Goal: Transaction & Acquisition: Purchase product/service

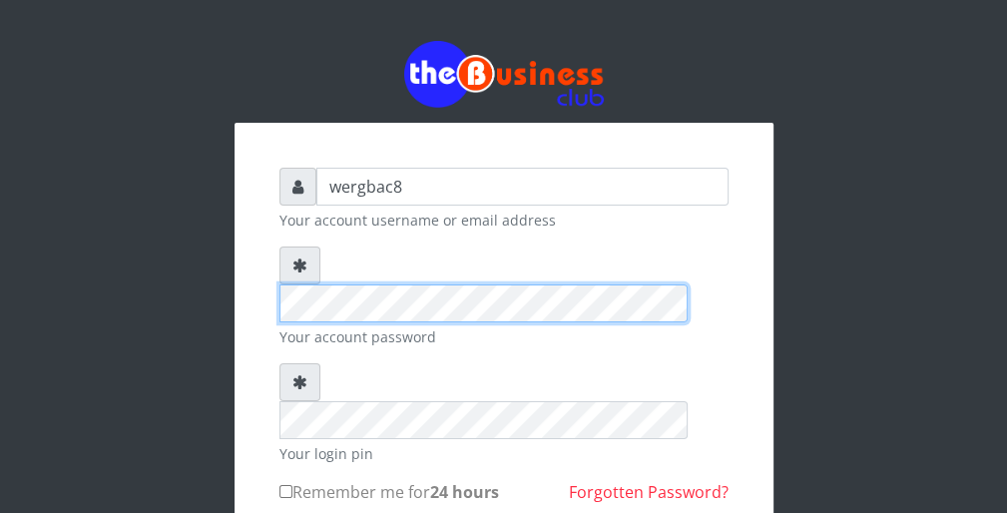
scroll to position [40, 0]
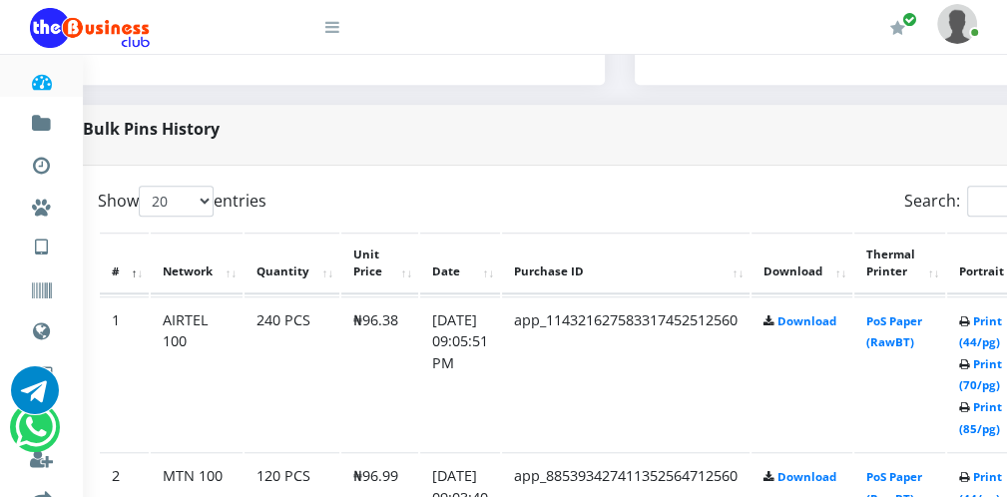
scroll to position [918, 80]
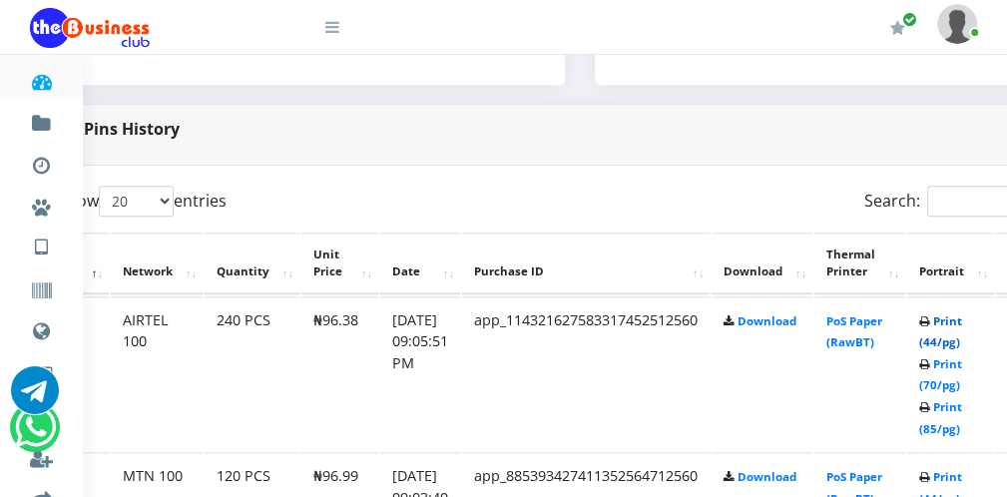
click at [962, 339] on link "Print (44/pg)" at bounding box center [940, 331] width 43 height 37
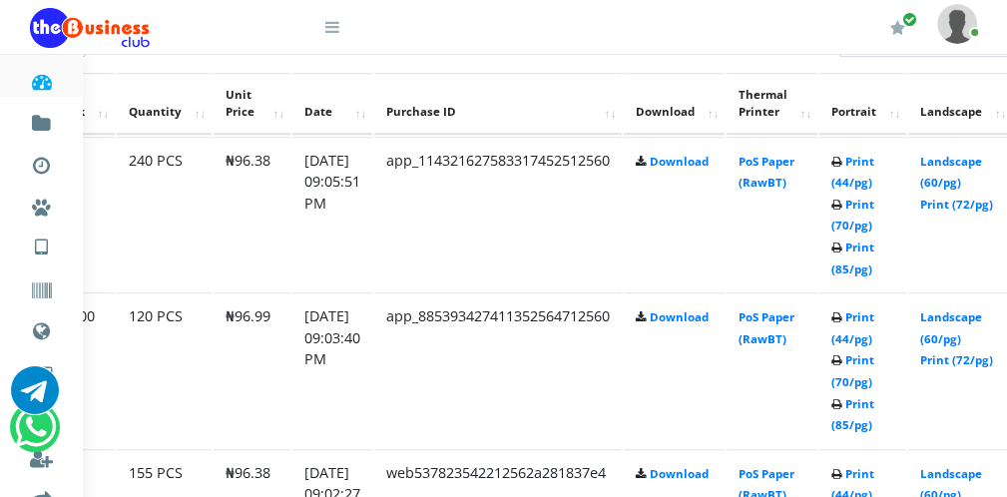
scroll to position [1078, 156]
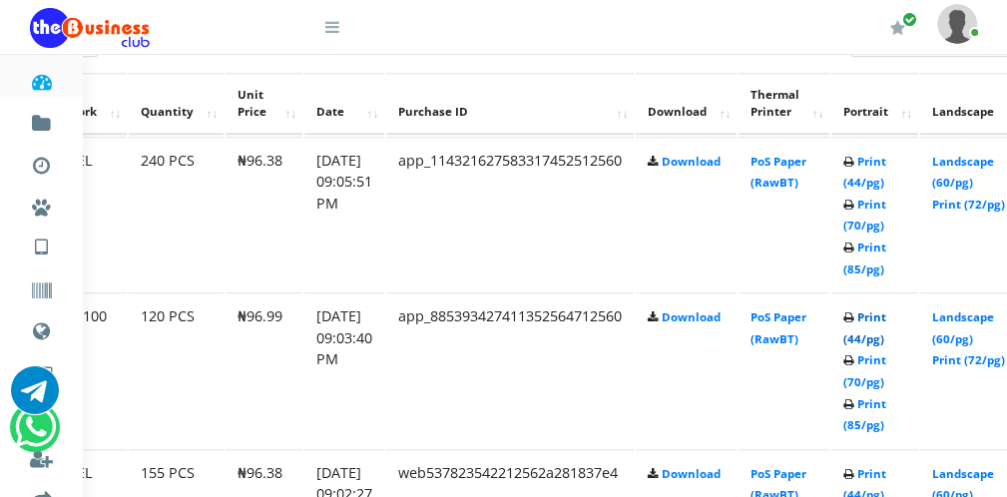
click at [883, 339] on link "Print (44/pg)" at bounding box center [864, 327] width 43 height 37
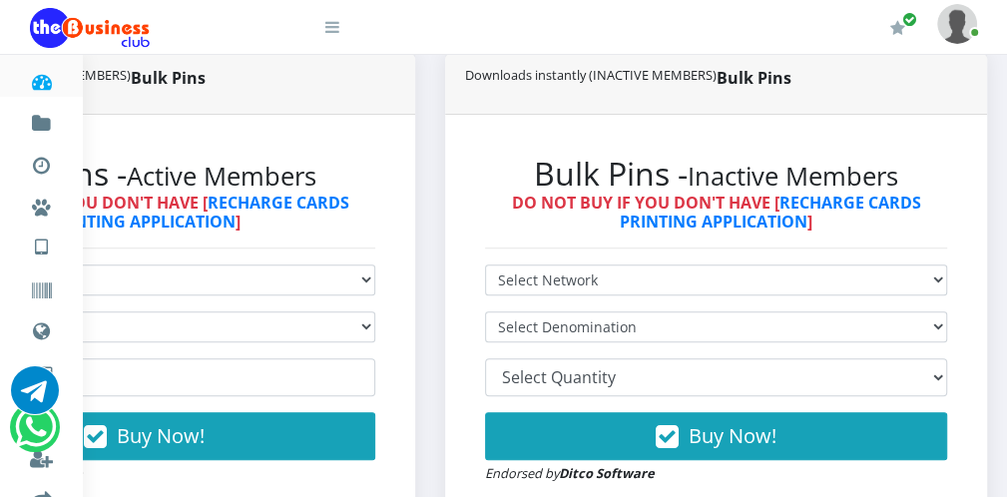
scroll to position [479, 248]
click at [329, 26] on icon at bounding box center [332, 27] width 14 height 16
click at [331, 31] on icon at bounding box center [332, 27] width 14 height 16
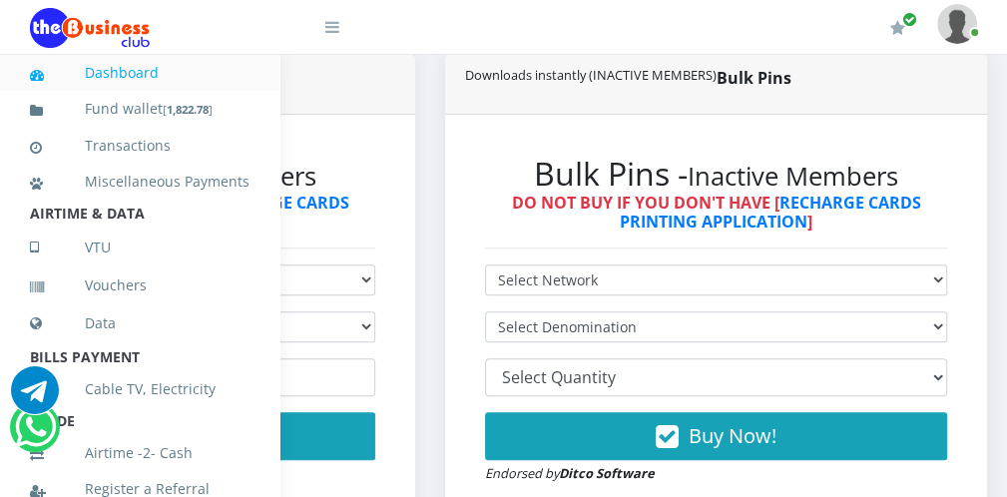
scroll to position [435, 0]
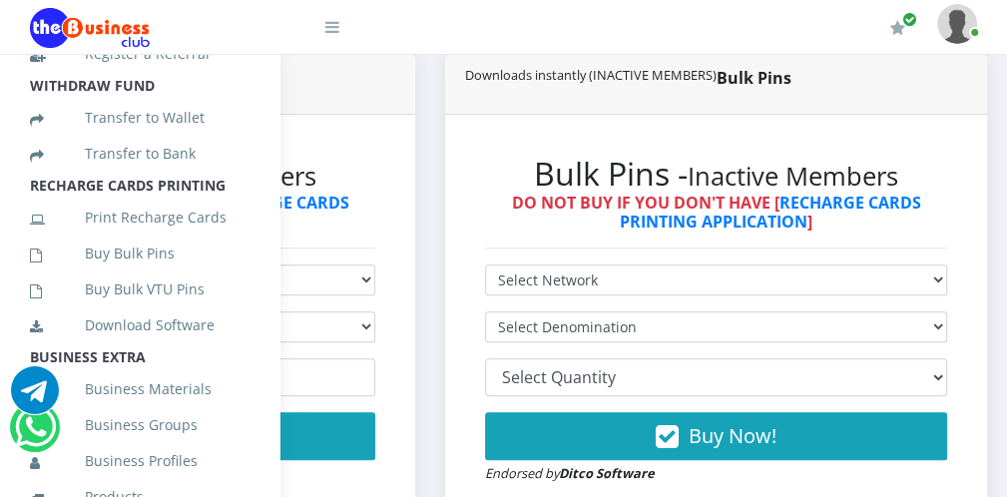
click at [327, 34] on icon at bounding box center [332, 27] width 14 height 16
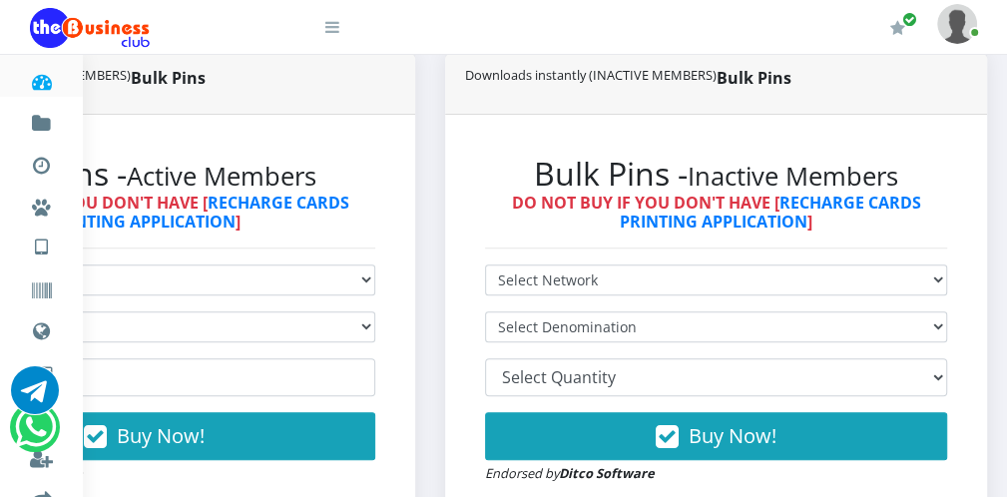
click at [327, 34] on icon at bounding box center [332, 27] width 14 height 16
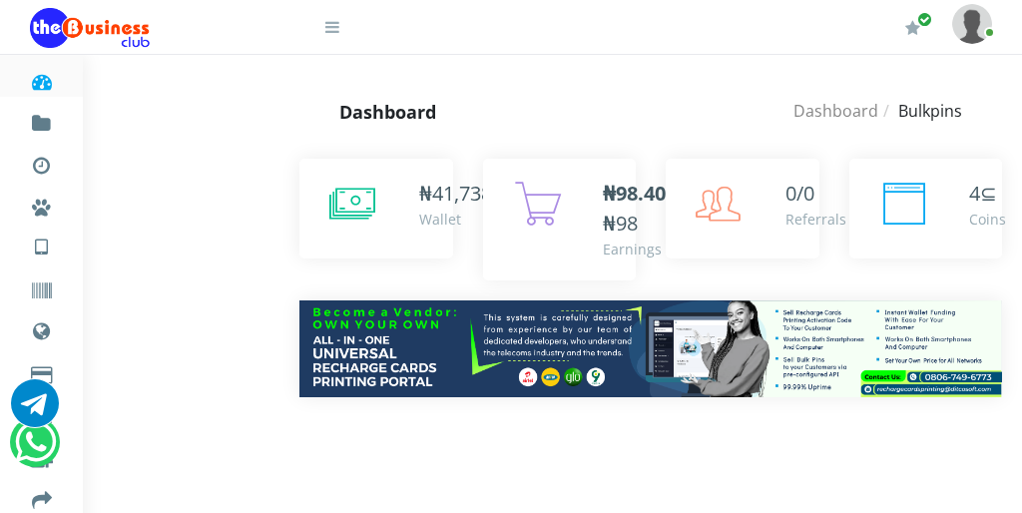
click at [335, 38] on link at bounding box center [319, 20] width 40 height 40
click at [331, 25] on icon at bounding box center [332, 27] width 14 height 16
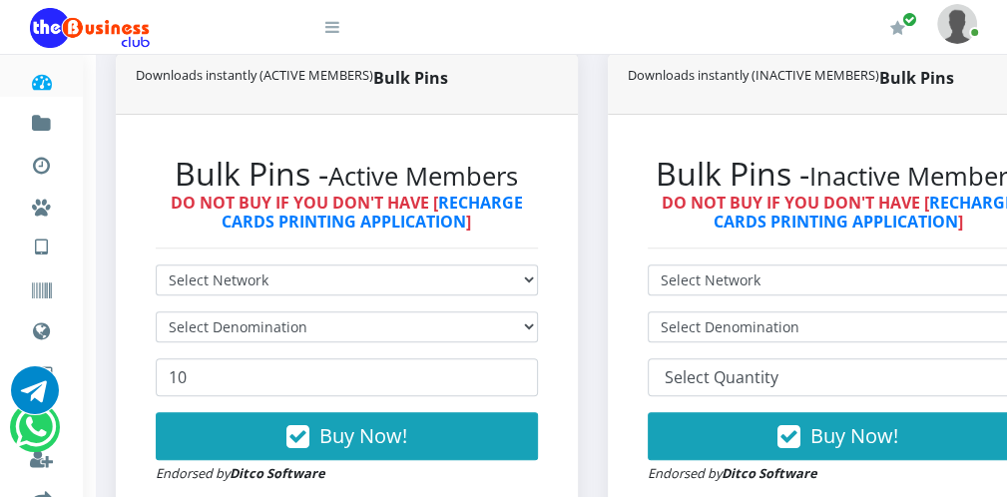
scroll to position [479, 160]
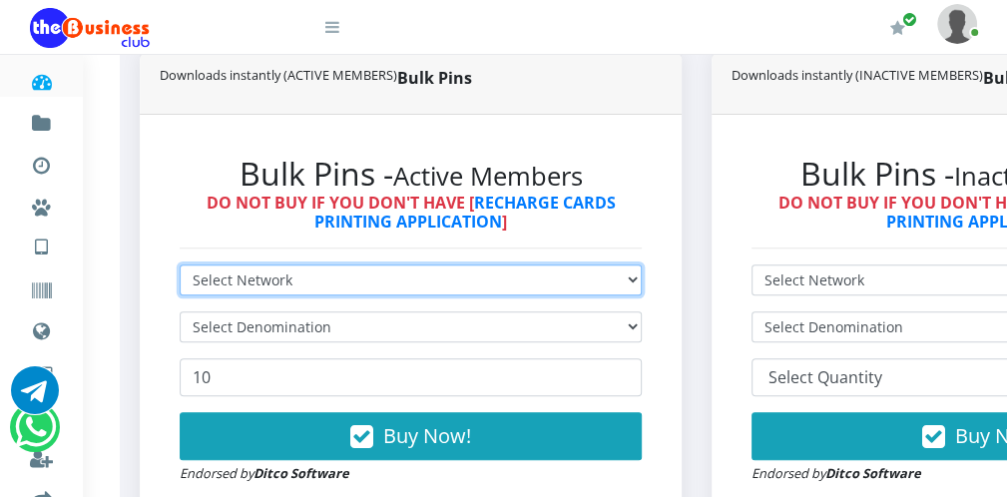
click at [268, 284] on select "Select Network MTN Globacom 9Mobile Airtel" at bounding box center [411, 280] width 462 height 31
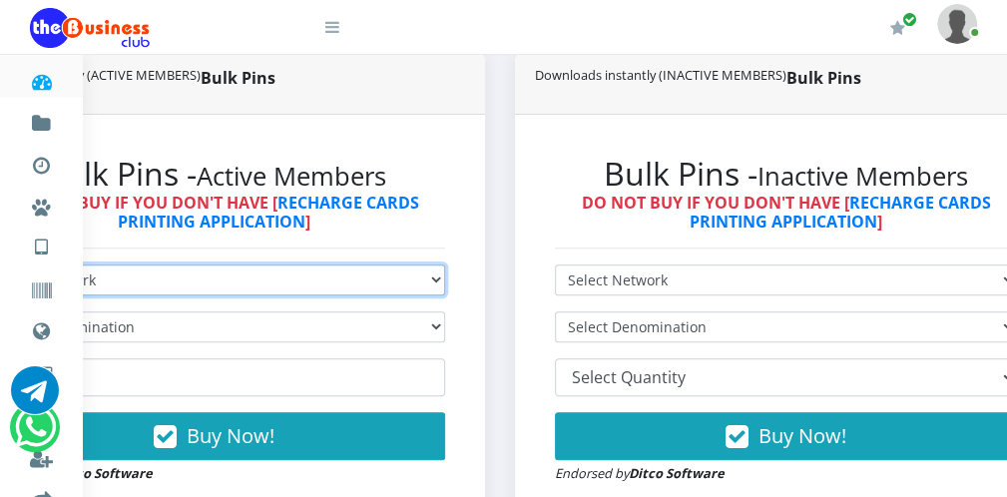
scroll to position [0, 0]
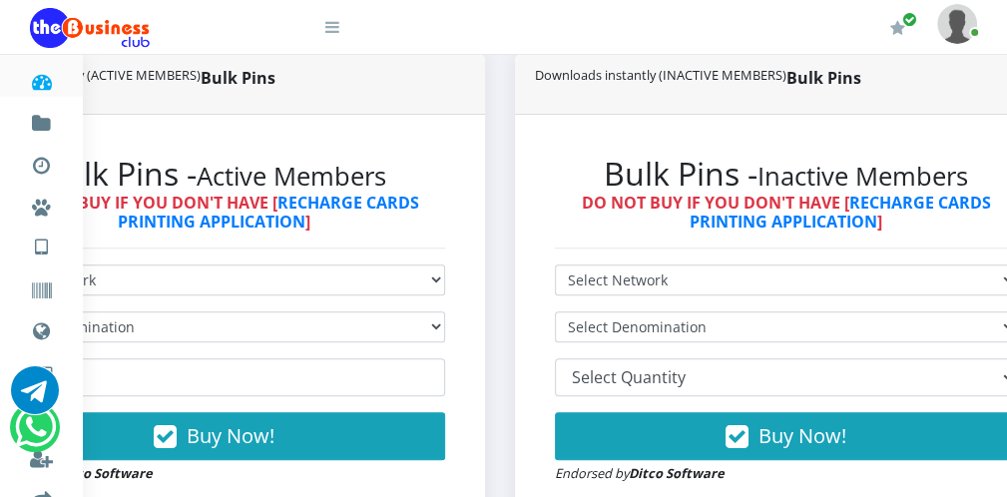
click at [335, 17] on link at bounding box center [319, 20] width 40 height 40
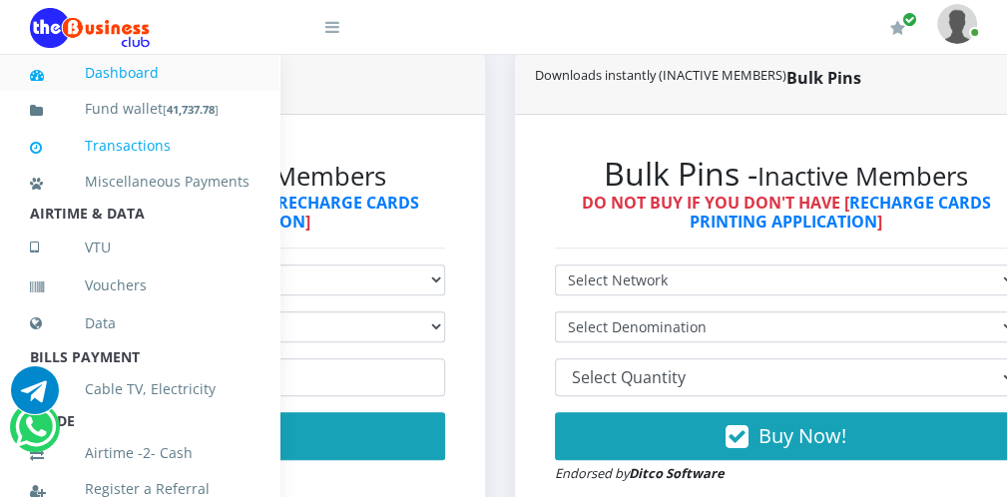
click at [216, 135] on link "Transactions" at bounding box center [140, 146] width 220 height 46
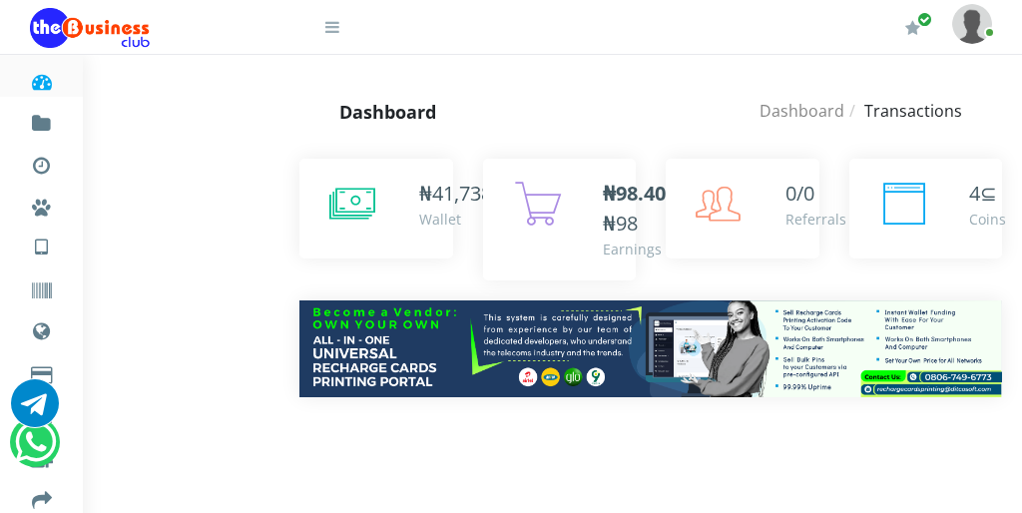
click at [331, 29] on icon at bounding box center [332, 27] width 14 height 16
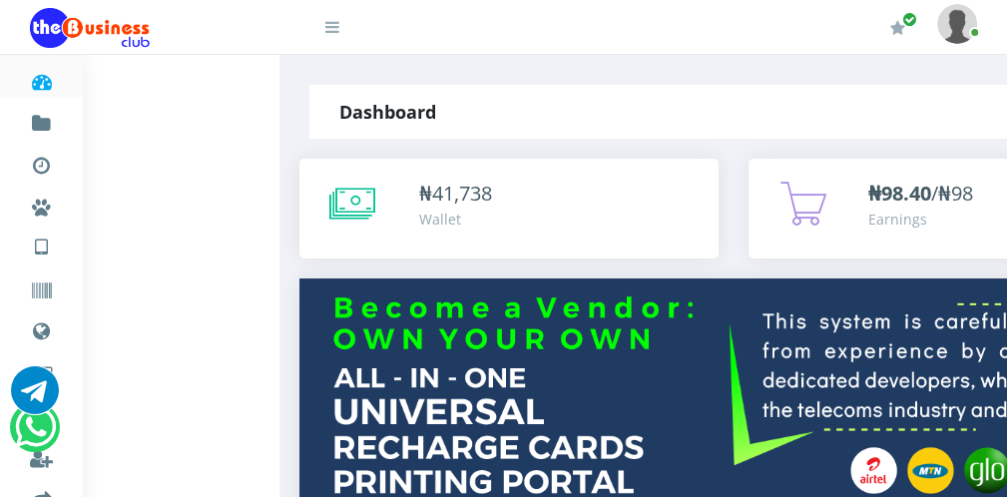
click at [325, 30] on icon at bounding box center [332, 27] width 14 height 16
click at [330, 28] on icon at bounding box center [332, 27] width 14 height 16
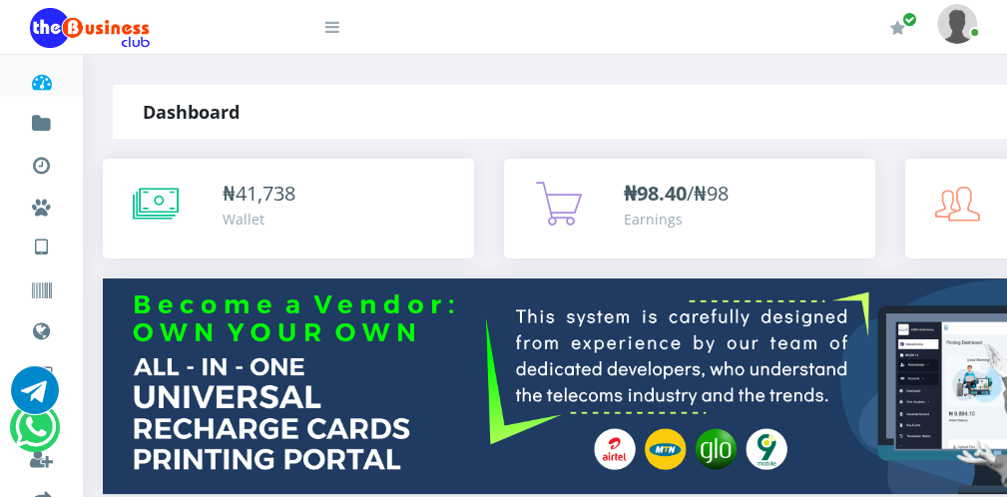
click at [330, 28] on icon at bounding box center [332, 27] width 14 height 16
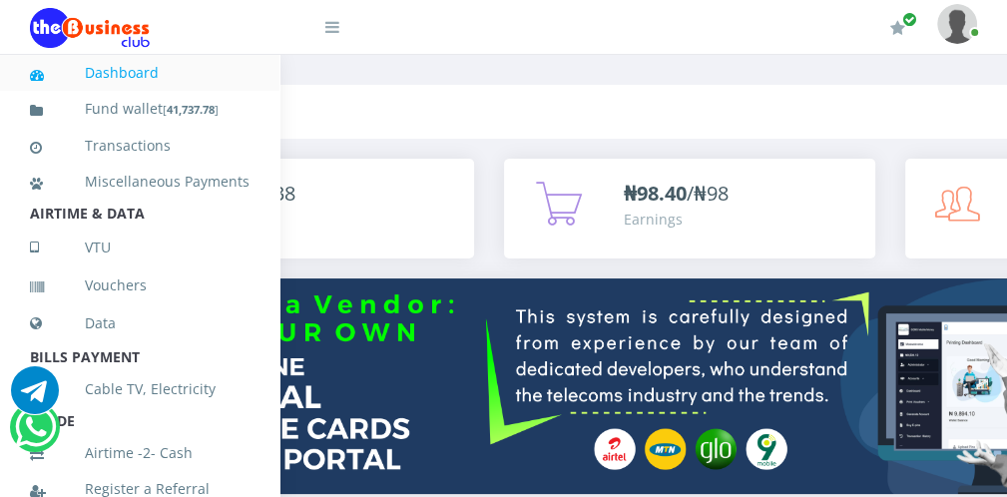
scroll to position [435, 0]
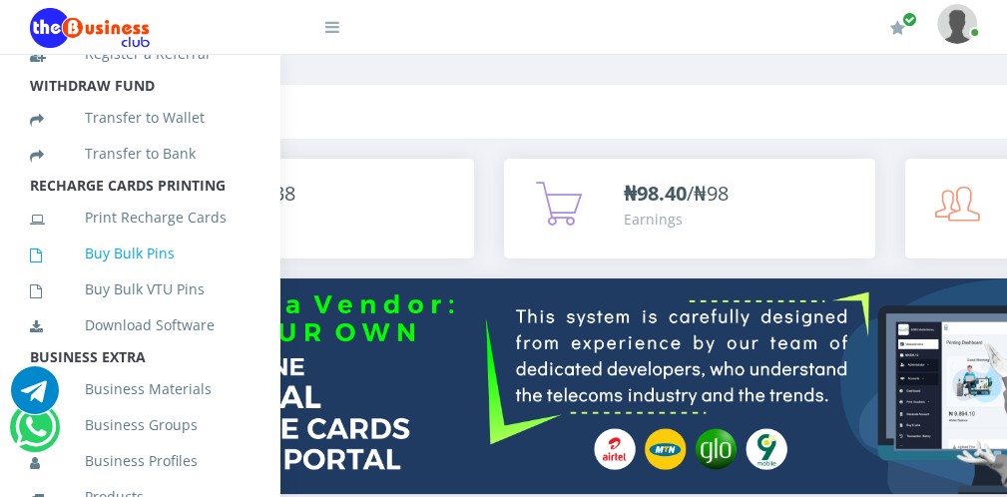
click at [168, 270] on link "Buy Bulk Pins" at bounding box center [140, 254] width 220 height 46
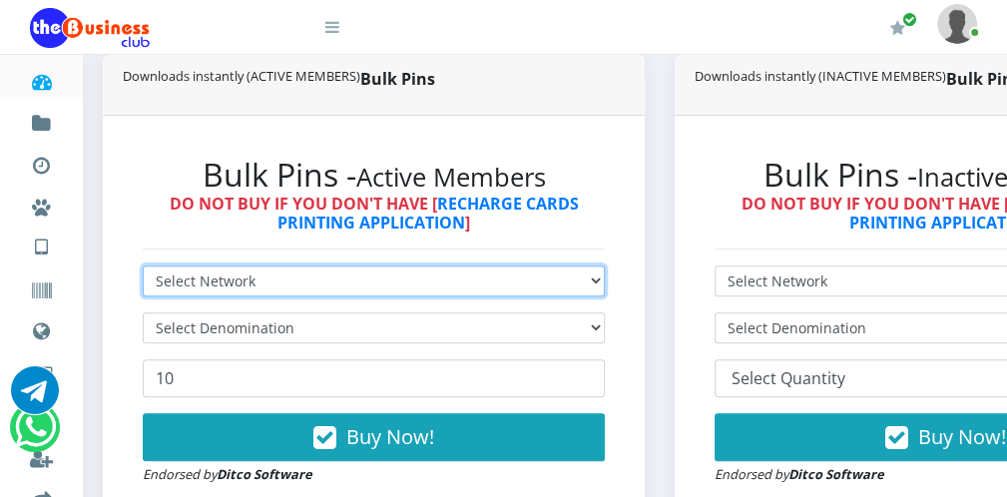
click at [510, 273] on select "Select Network MTN Globacom 9Mobile Airtel" at bounding box center [374, 281] width 462 height 31
select select "MTN"
click at [143, 268] on select "Select Network MTN Globacom 9Mobile Airtel" at bounding box center [374, 281] width 462 height 31
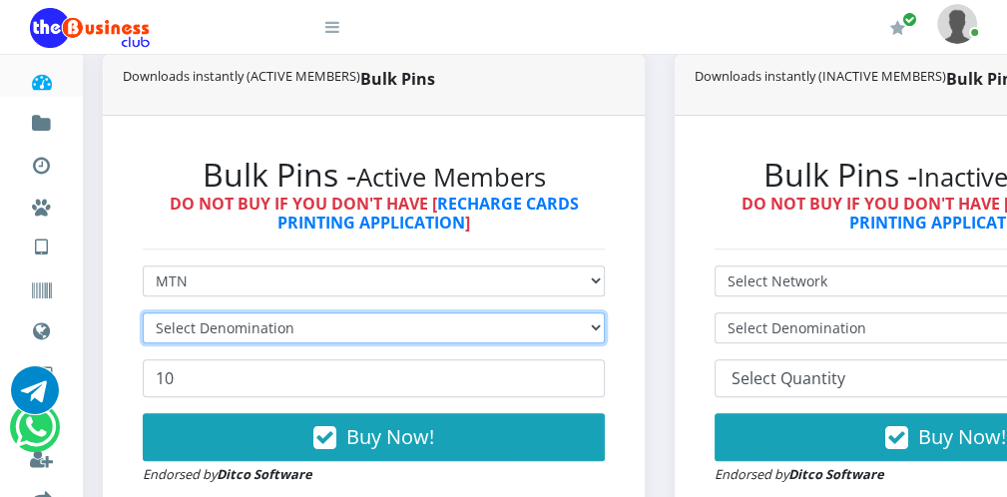
click at [322, 327] on select "Select Denomination" at bounding box center [374, 327] width 462 height 31
click at [322, 327] on select "Select Denomination MTN NGN100 - ₦96.99 MTN NGN200 - ₦193.98 MTN NGN400 - ₦387.…" at bounding box center [374, 327] width 462 height 31
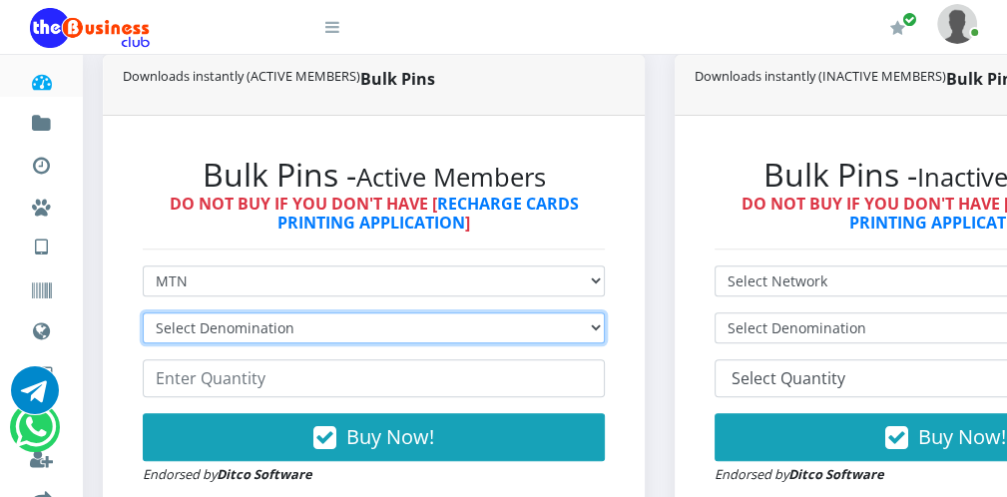
click at [322, 327] on select "Select Denomination MTN NGN100 - ₦96.99 MTN NGN200 - ₦193.98 MTN NGN400 - ₦387.…" at bounding box center [374, 327] width 462 height 31
select select "96.99-100"
click at [143, 314] on select "Select Denomination MTN NGN100 - ₦96.99 MTN NGN200 - ₦193.98 MTN NGN400 - ₦387.…" at bounding box center [374, 327] width 462 height 31
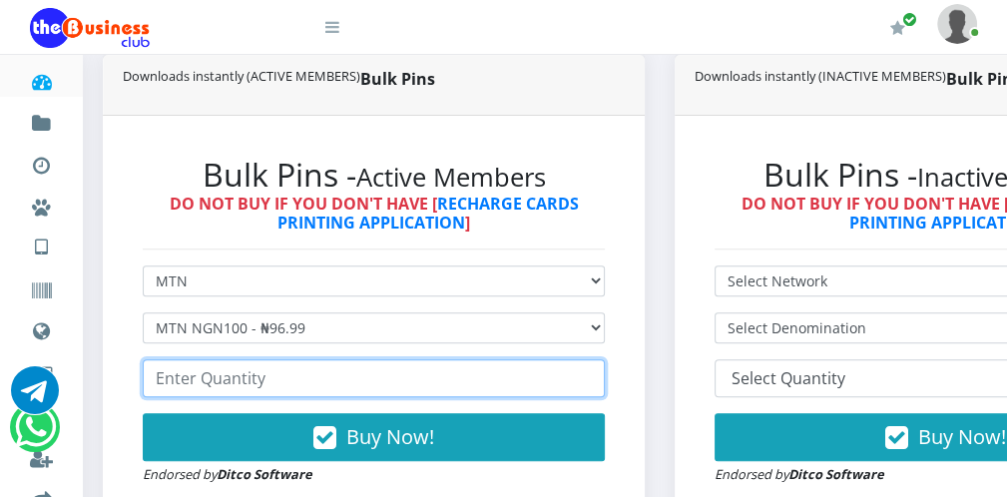
click at [245, 382] on input "number" at bounding box center [374, 378] width 462 height 38
click at [239, 388] on input "number" at bounding box center [374, 378] width 462 height 38
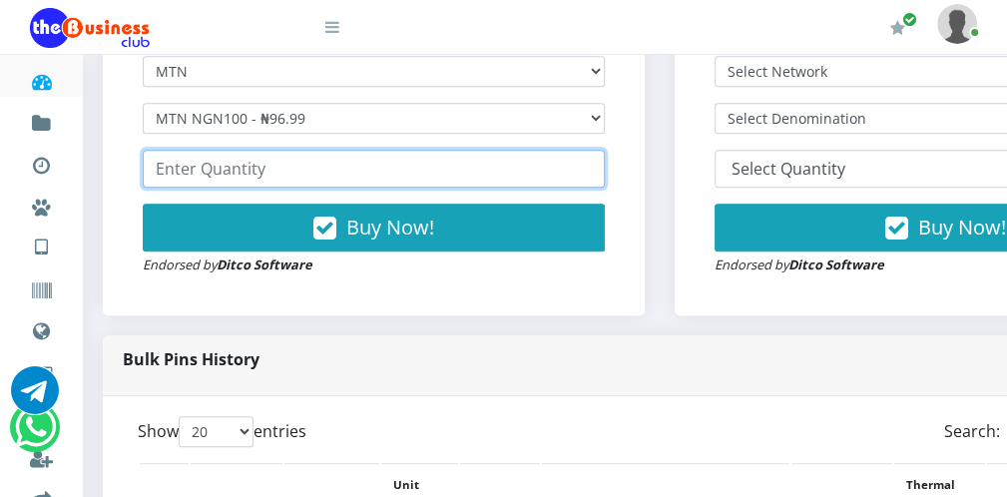
scroll to position [718, 0]
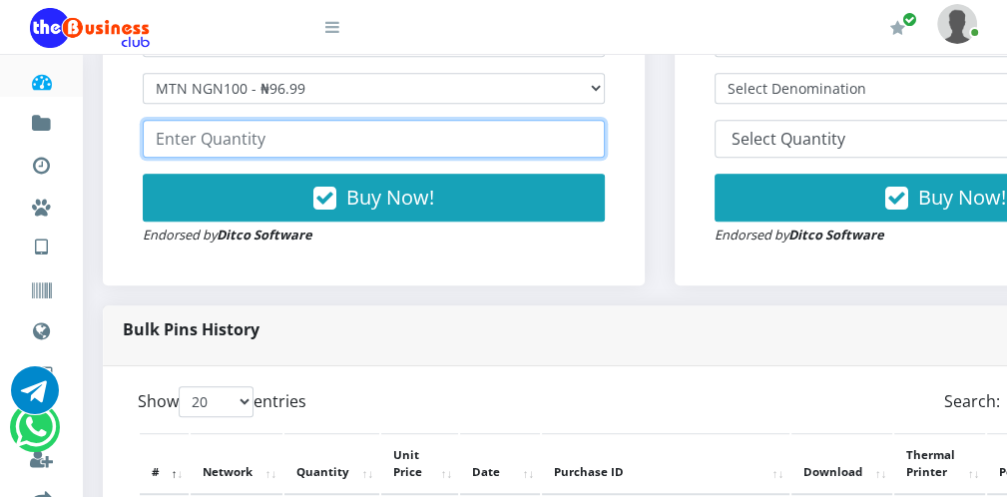
click at [263, 139] on input "number" at bounding box center [374, 139] width 462 height 38
type input "1"
click at [327, 152] on input "number" at bounding box center [374, 139] width 462 height 38
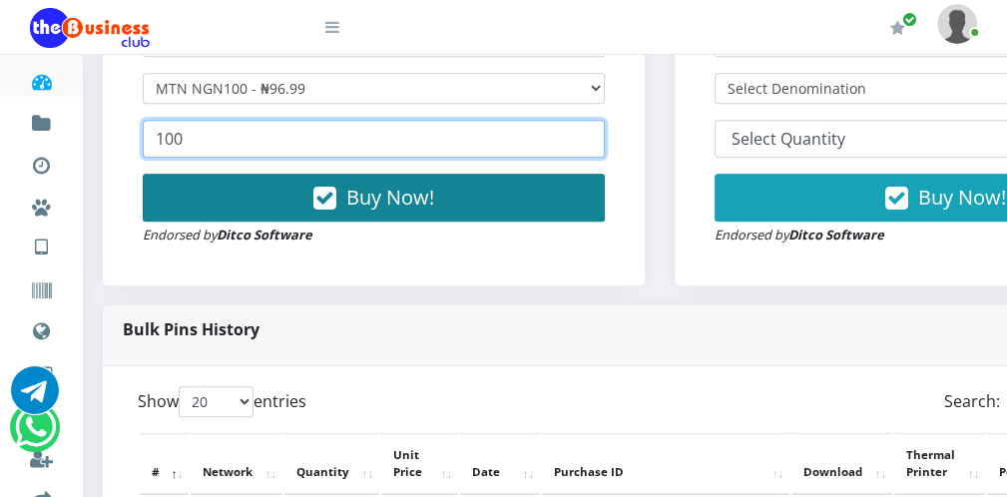
type input "100"
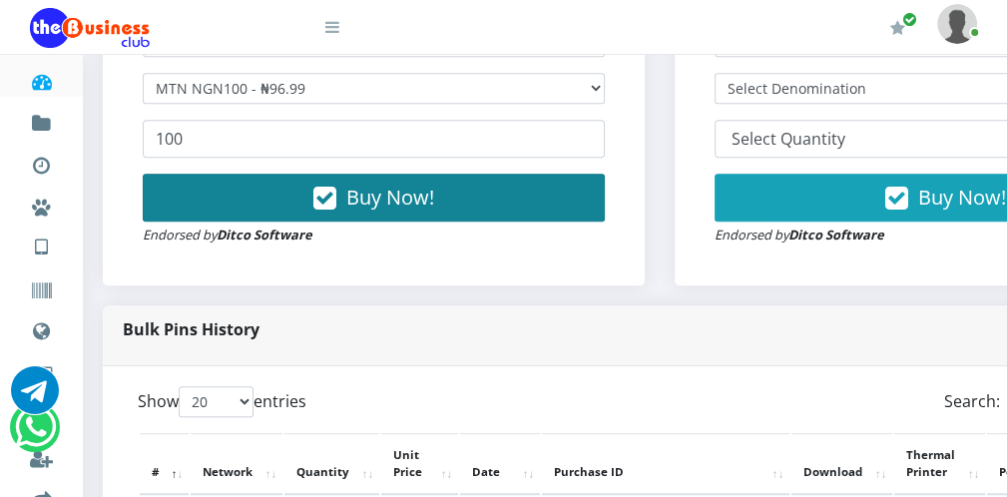
click at [548, 216] on button "Buy Now!" at bounding box center [374, 198] width 462 height 48
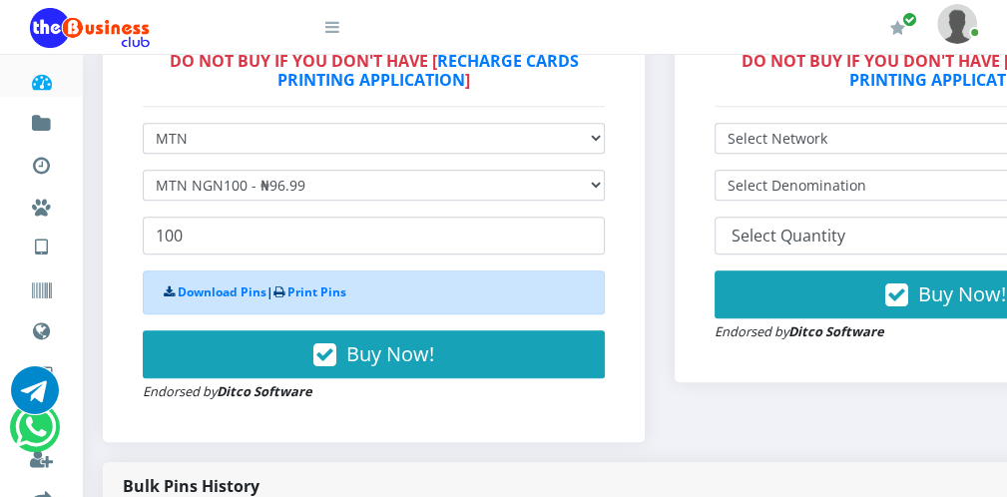
scroll to position [598, 0]
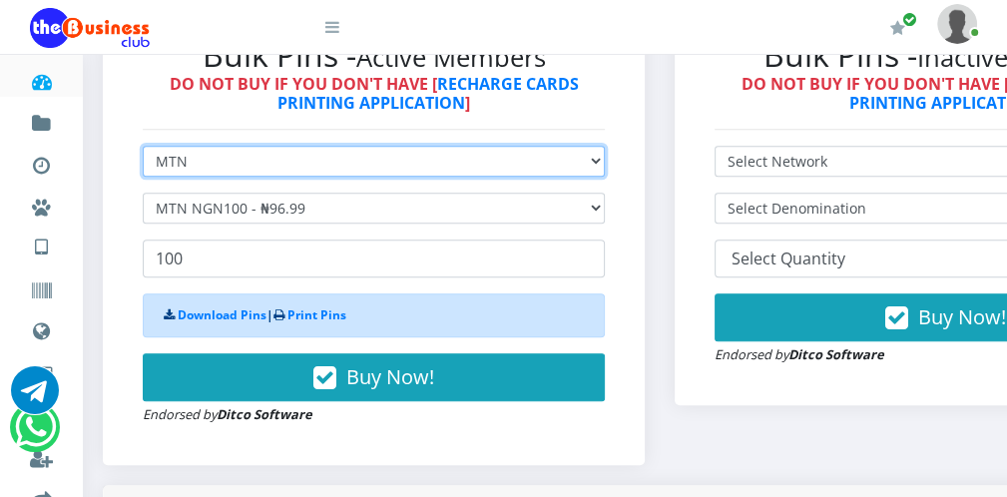
click at [344, 164] on select "Select Network MTN Globacom 9Mobile Airtel" at bounding box center [374, 161] width 462 height 31
select select "Glo"
click at [143, 148] on select "Select Network MTN Globacom 9Mobile Airtel" at bounding box center [374, 161] width 462 height 31
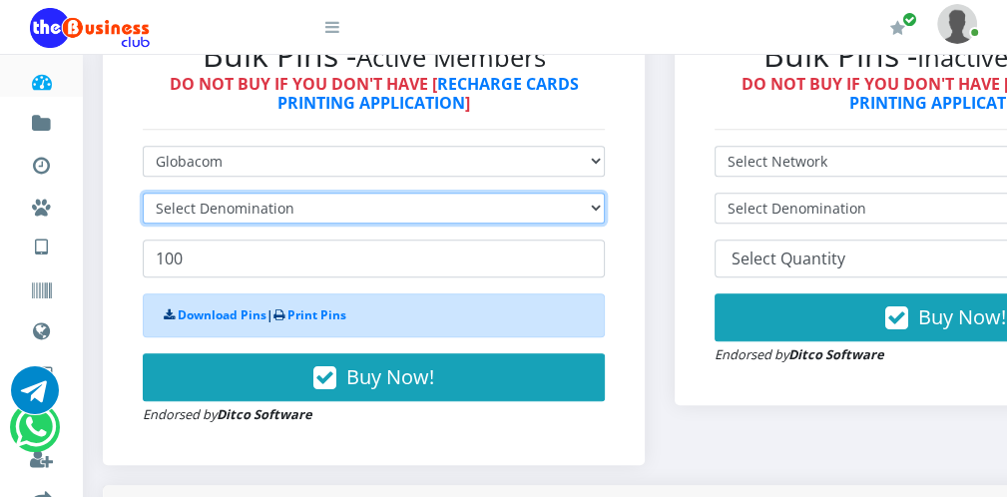
click at [315, 206] on select "Select Denomination" at bounding box center [374, 208] width 462 height 31
click at [315, 213] on select "Select Denomination" at bounding box center [374, 208] width 462 height 31
click at [531, 201] on select "Select Denomination Glo NGN100 - ₦96.55 Glo NGN200 - ₦193.10 Glo NGN500 - ₦482.…" at bounding box center [374, 208] width 462 height 31
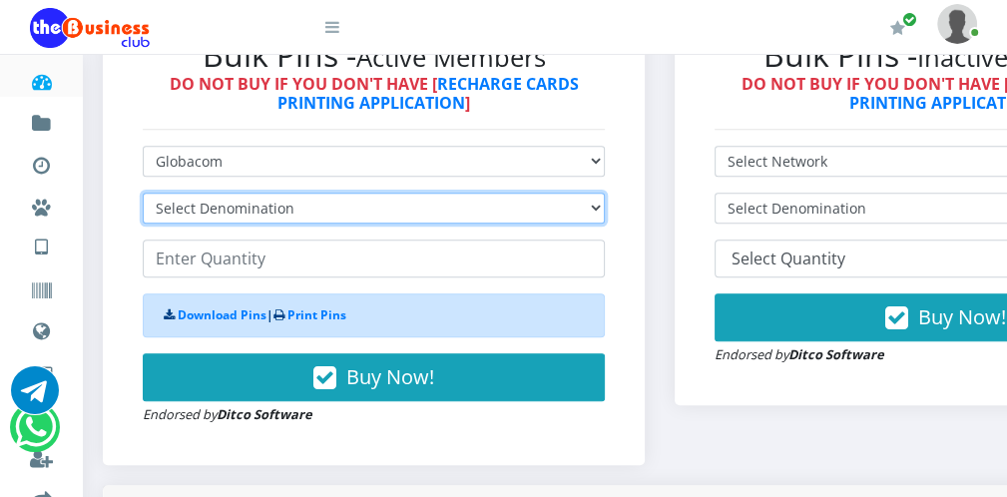
click at [531, 201] on select "Select Denomination Glo NGN100 - ₦96.55 Glo NGN200 - ₦193.10 Glo NGN500 - ₦482.…" at bounding box center [374, 208] width 462 height 31
click at [492, 215] on select "Select Denomination Glo NGN100 - ₦96.55 Glo NGN200 - ₦193.10 Glo NGN500 - ₦482.…" at bounding box center [374, 208] width 462 height 31
click at [571, 213] on select "Select Denomination Glo NGN100 - ₦96.55 Glo NGN200 - ₦193.10 Glo NGN500 - ₦482.…" at bounding box center [374, 208] width 462 height 31
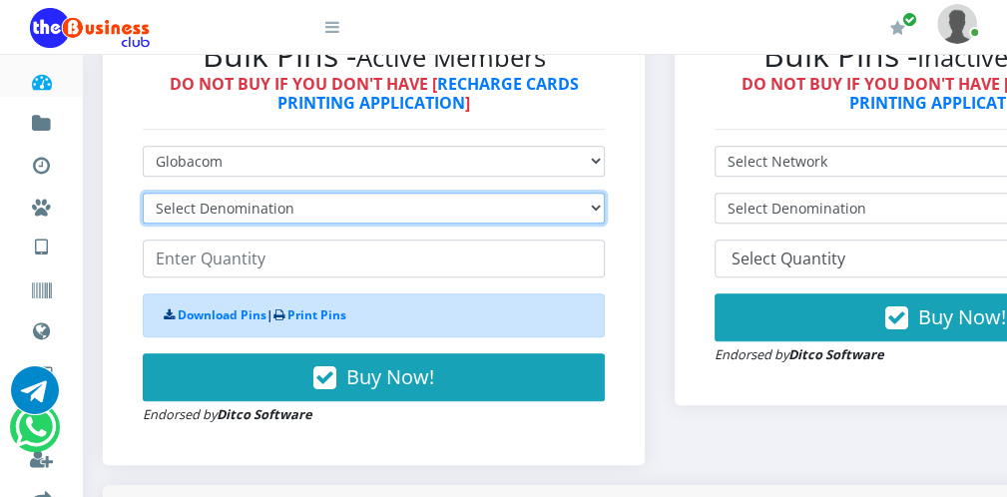
click at [533, 198] on select "Select Denomination Glo NGN100 - ₦96.55 Glo NGN200 - ₦193.10 Glo NGN500 - ₦482.…" at bounding box center [374, 208] width 462 height 31
select select "96.55-100"
click at [143, 195] on select "Select Denomination Glo NGN100 - ₦96.55 Glo NGN200 - ₦193.10 Glo NGN500 - ₦482.…" at bounding box center [374, 208] width 462 height 31
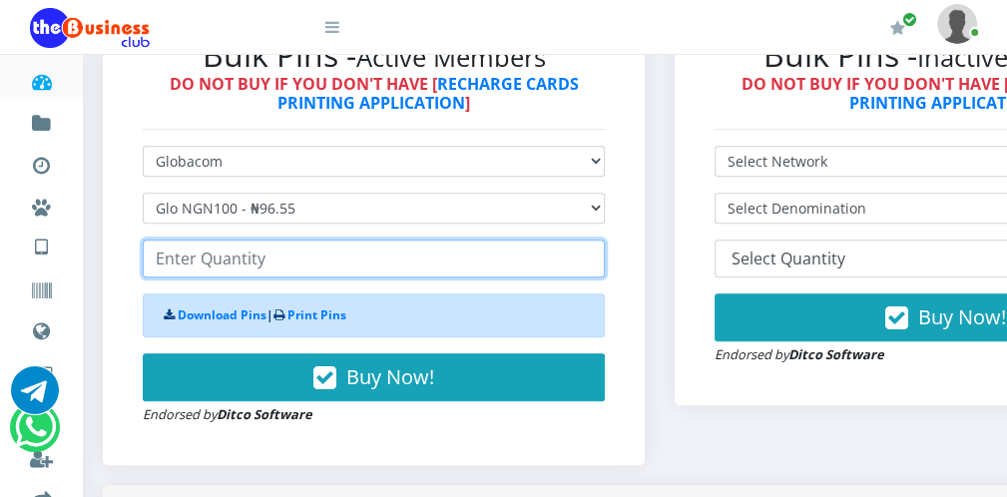
click at [396, 263] on input "number" at bounding box center [374, 259] width 462 height 38
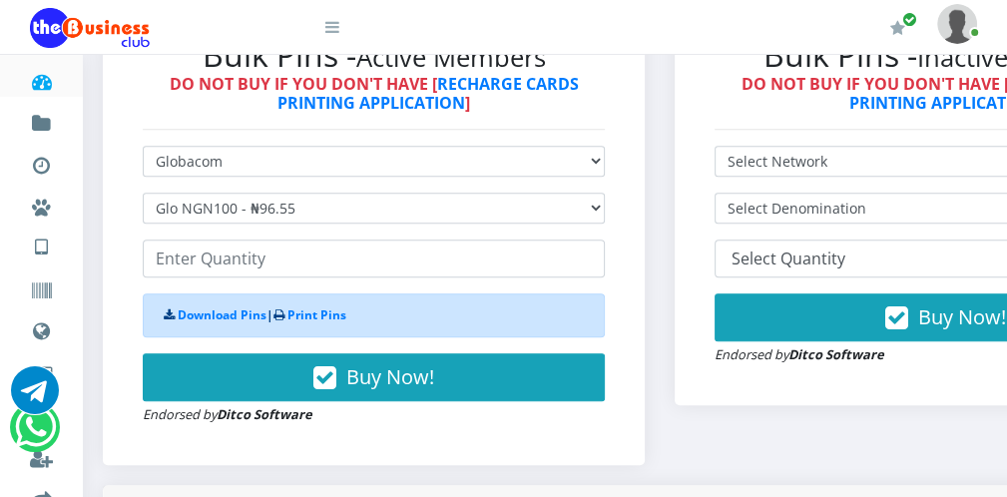
click at [679, 244] on div "Bulk Pins Downloads instantly (INACTIVE MEMBERS) Bulk Pins - Inactive Members D…" at bounding box center [946, 210] width 572 height 550
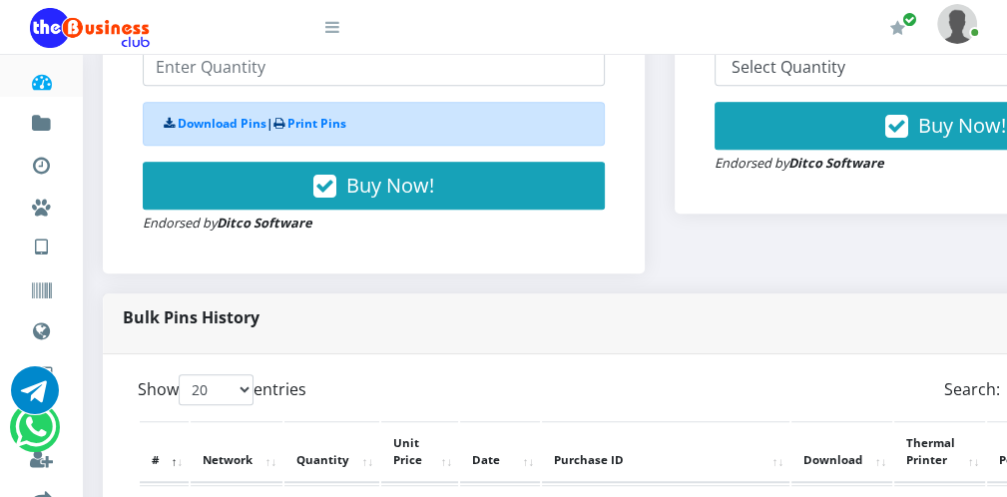
scroll to position [798, 0]
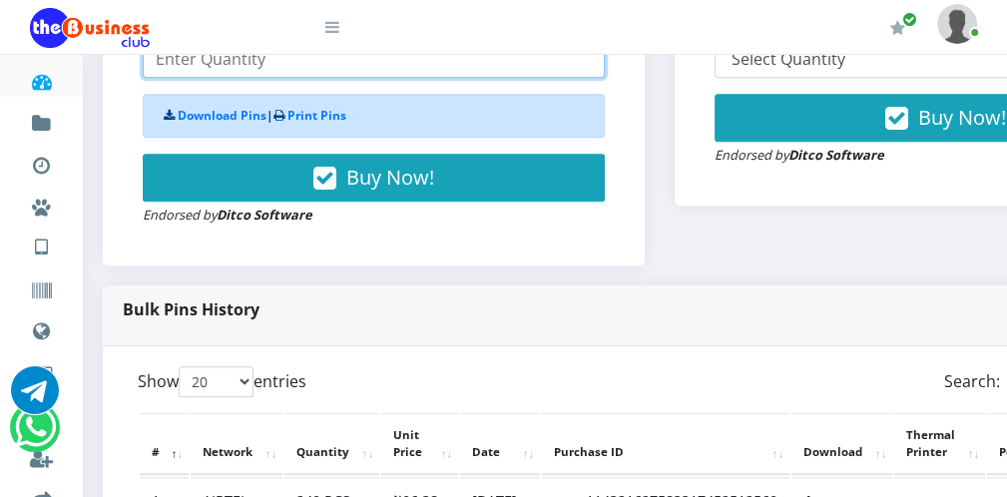
click at [276, 58] on input "number" at bounding box center [374, 59] width 462 height 38
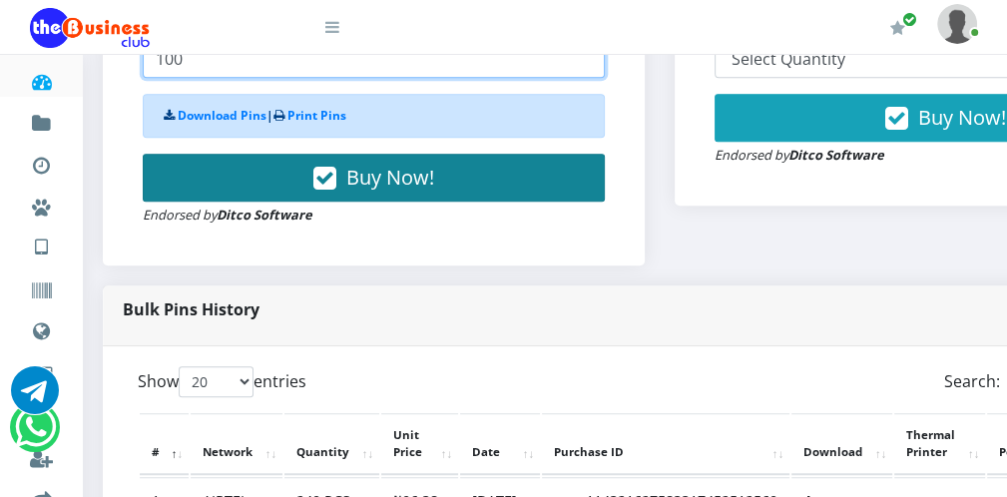
type input "100"
click at [483, 188] on button "Buy Now!" at bounding box center [374, 178] width 462 height 48
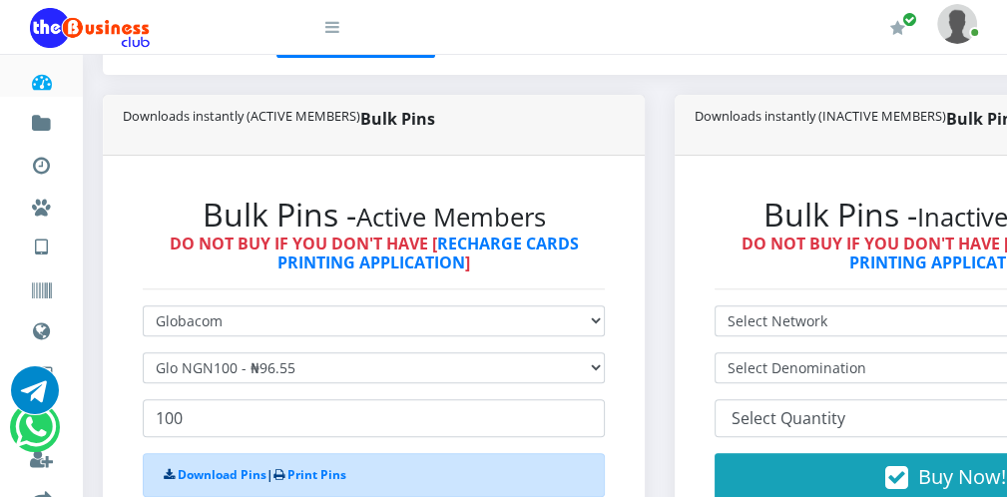
scroll to position [478, 0]
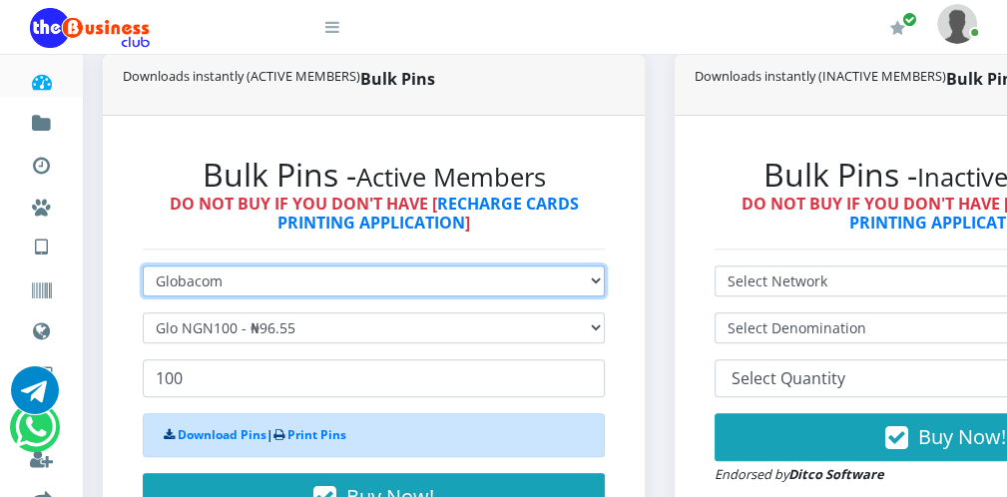
click at [257, 278] on select "Select Network MTN Globacom 9Mobile Airtel" at bounding box center [374, 281] width 462 height 31
select select "Airtel"
click at [143, 268] on select "Select Network MTN Globacom 9Mobile Airtel" at bounding box center [374, 281] width 462 height 31
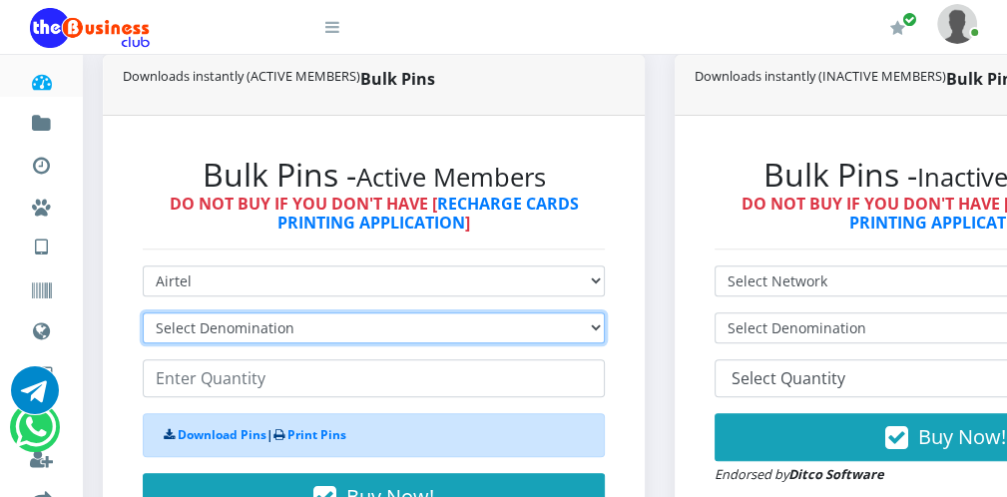
click at [229, 336] on select "Select Denomination Airtel NGN100 - ₦96.38 Airtel NGN200 - ₦192.76 Airtel NGN50…" at bounding box center [374, 327] width 462 height 31
select select "96.38-100"
click at [143, 314] on select "Select Denomination Airtel NGN100 - ₦96.38 Airtel NGN200 - ₦192.76 Airtel NGN50…" at bounding box center [374, 327] width 462 height 31
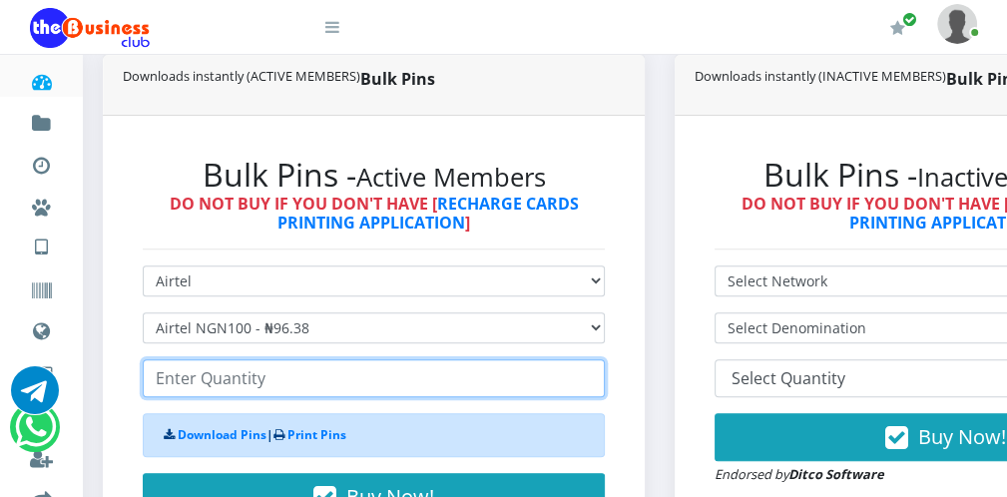
click at [191, 381] on input "number" at bounding box center [374, 378] width 462 height 38
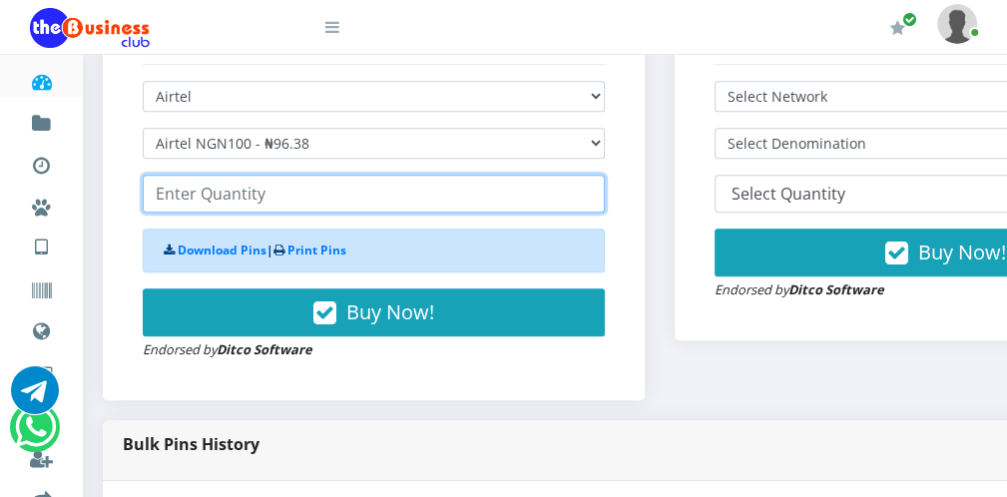
scroll to position [678, 0]
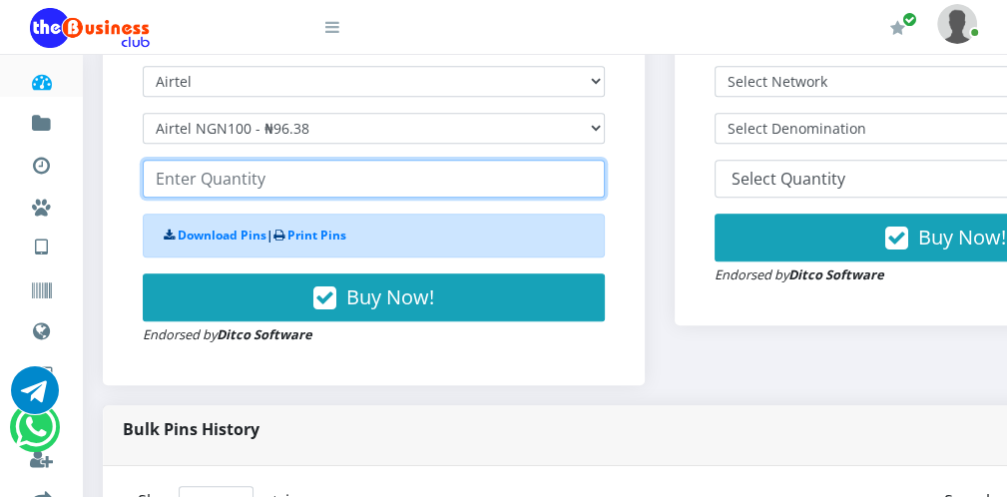
click at [310, 184] on input "number" at bounding box center [374, 179] width 462 height 38
type input "200"
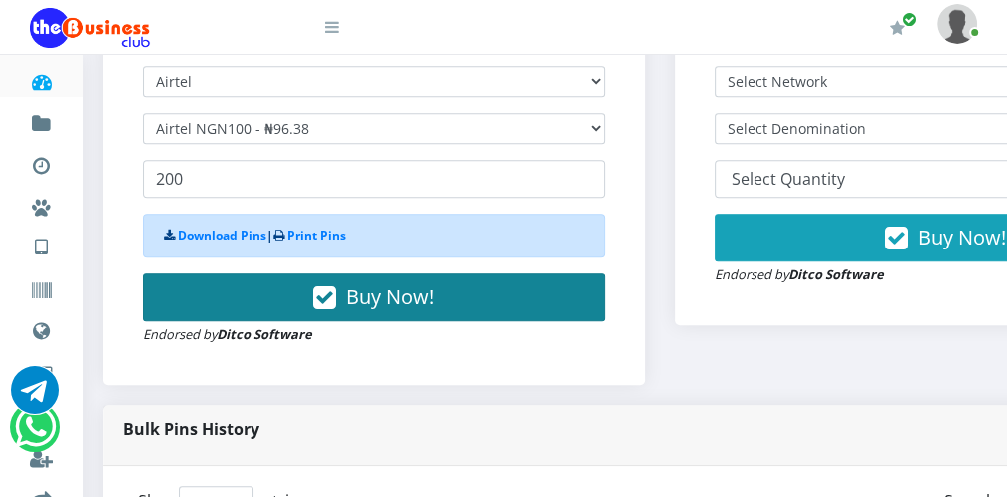
click at [532, 289] on button "Buy Now!" at bounding box center [374, 298] width 462 height 48
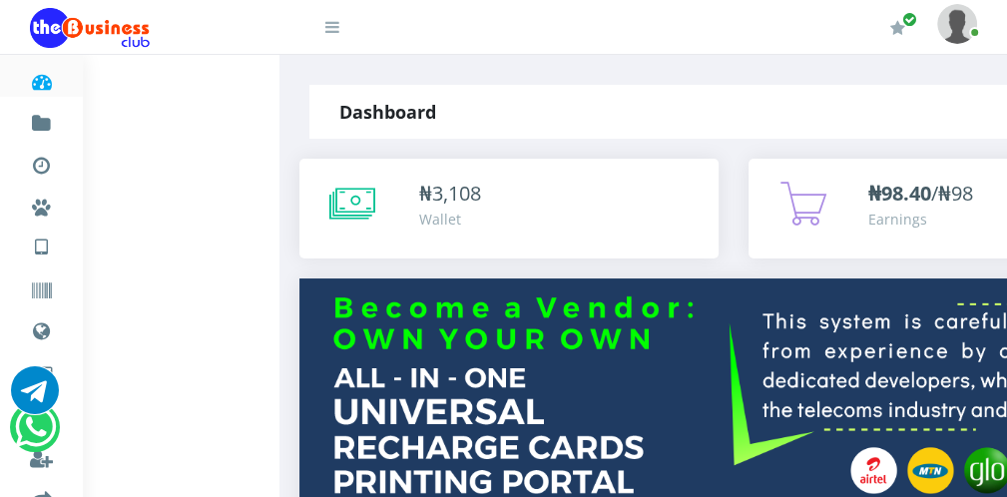
click at [327, 27] on icon at bounding box center [332, 27] width 14 height 16
click at [328, 28] on icon at bounding box center [332, 27] width 14 height 16
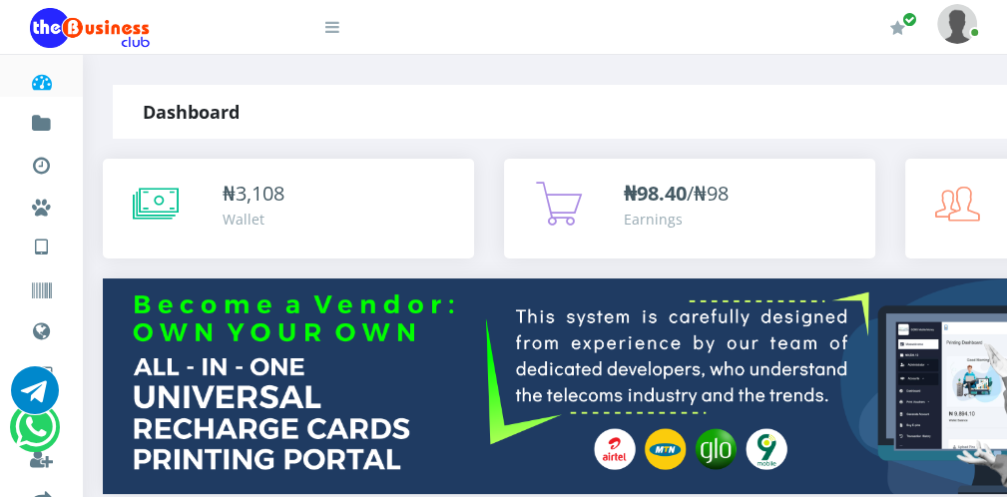
click at [328, 28] on icon at bounding box center [332, 27] width 14 height 16
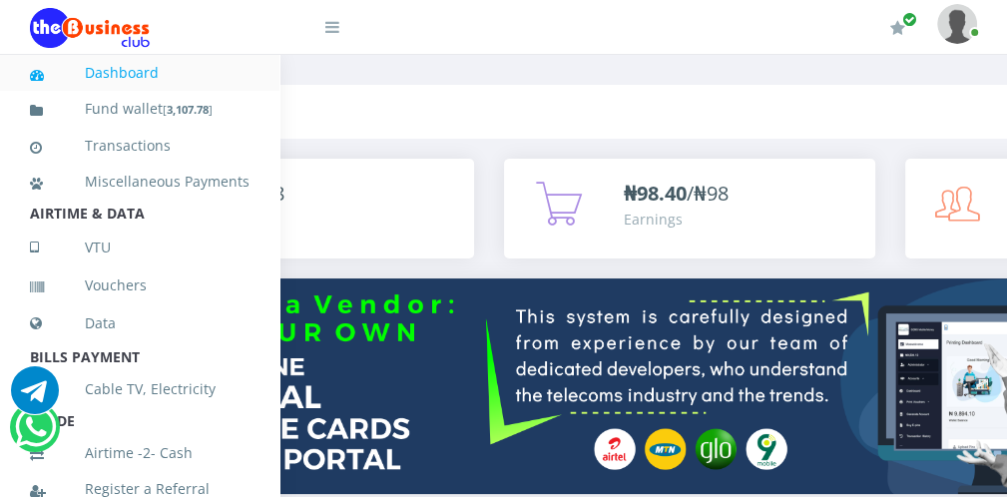
scroll to position [435, 0]
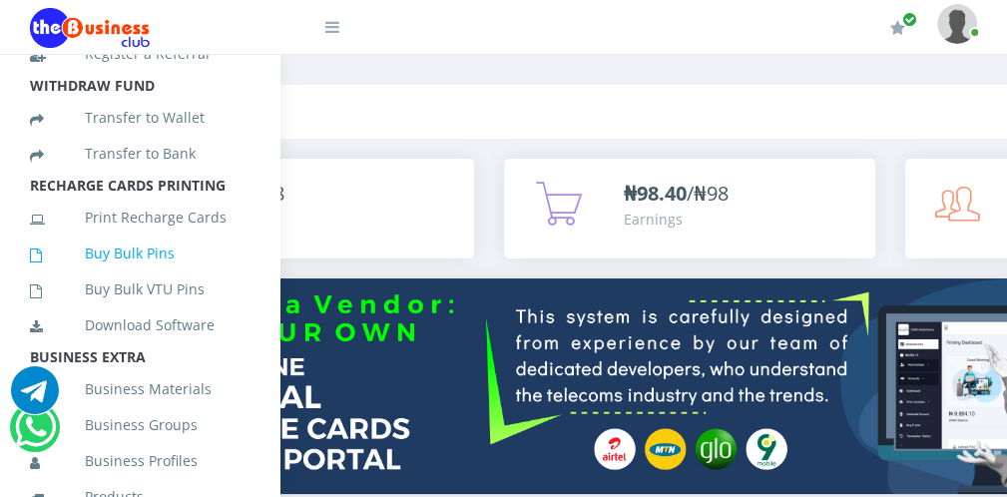
click at [146, 276] on link "Buy Bulk Pins" at bounding box center [140, 254] width 220 height 46
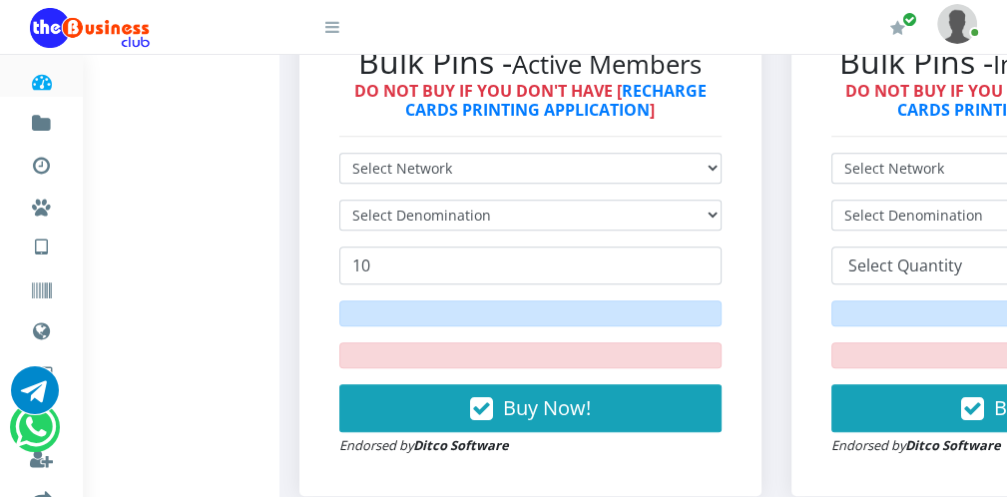
scroll to position [599, 0]
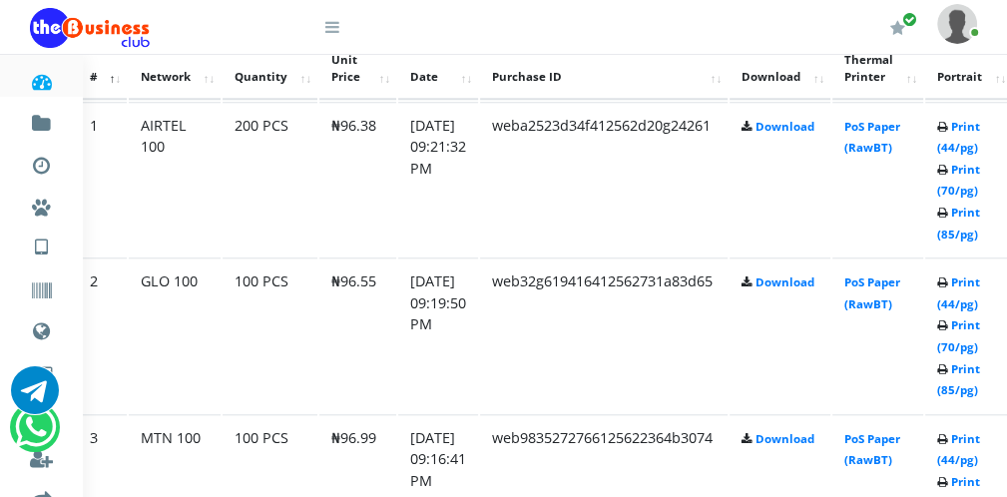
scroll to position [1197, 80]
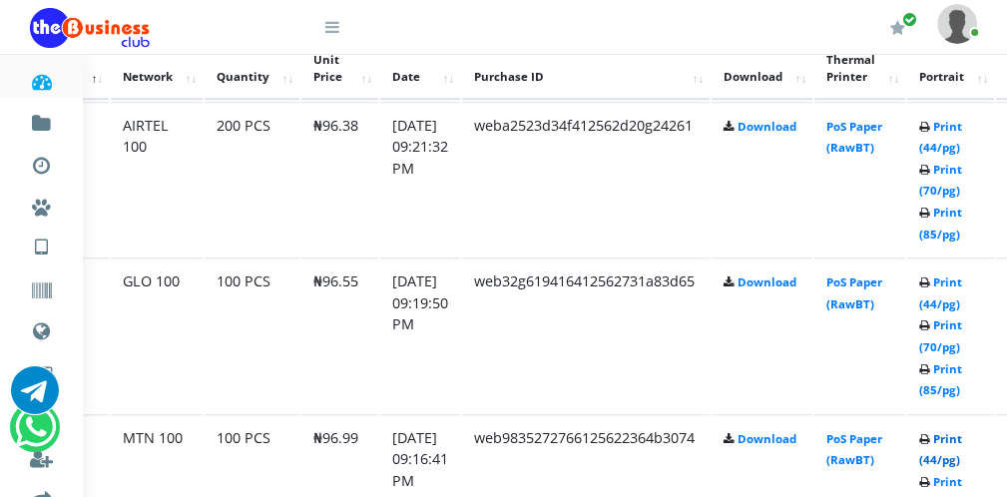
click at [962, 461] on link "Print (44/pg)" at bounding box center [940, 449] width 43 height 37
click at [951, 300] on link "Print (44/pg)" at bounding box center [940, 294] width 43 height 37
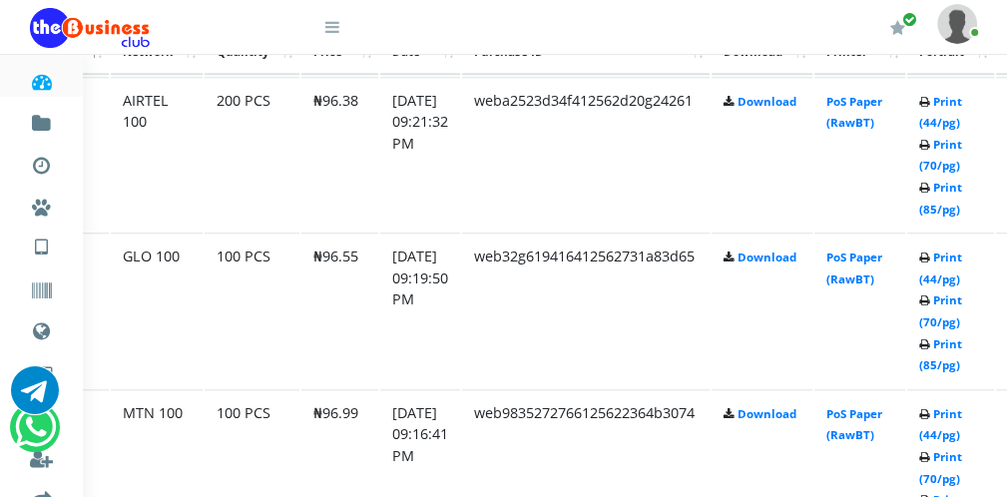
scroll to position [1100, 80]
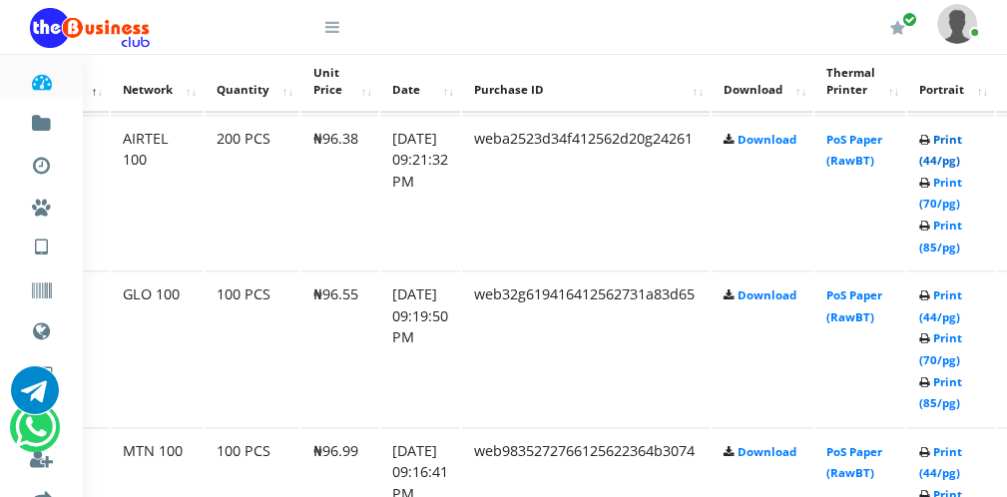
click at [951, 157] on link "Print (44/pg)" at bounding box center [940, 150] width 43 height 37
